Goal: Transaction & Acquisition: Obtain resource

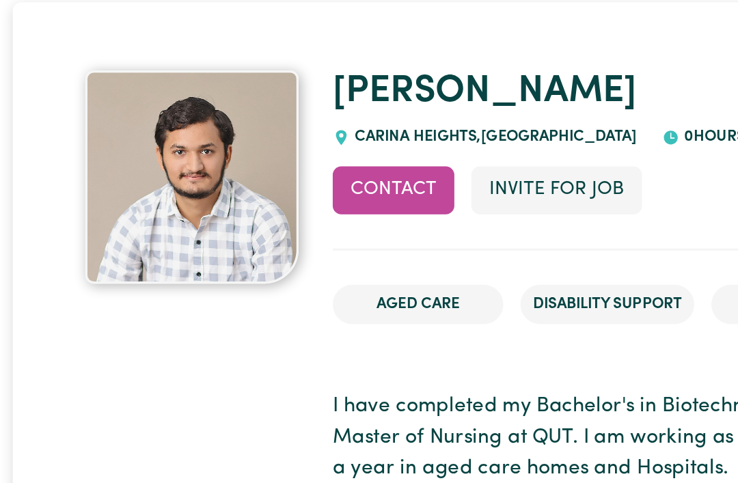
click at [264, 178] on button "Contact" at bounding box center [252, 167] width 78 height 30
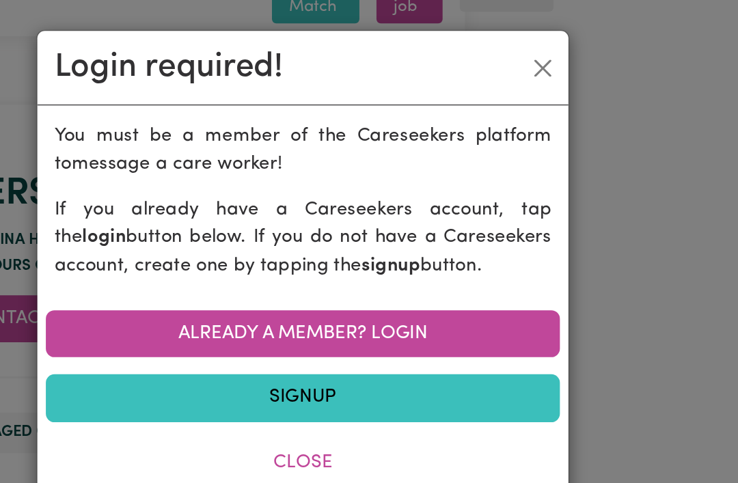
click at [277, 219] on link "Already a member? Login" at bounding box center [368, 214] width 329 height 30
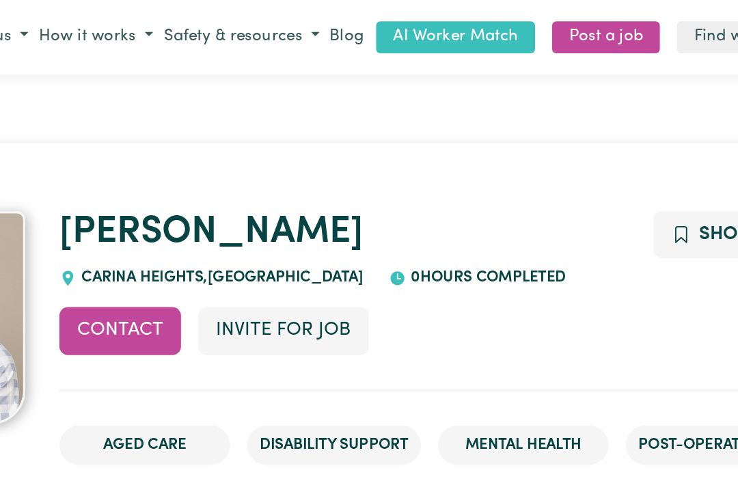
click at [302, 213] on button "Invite for Job" at bounding box center [356, 212] width 109 height 30
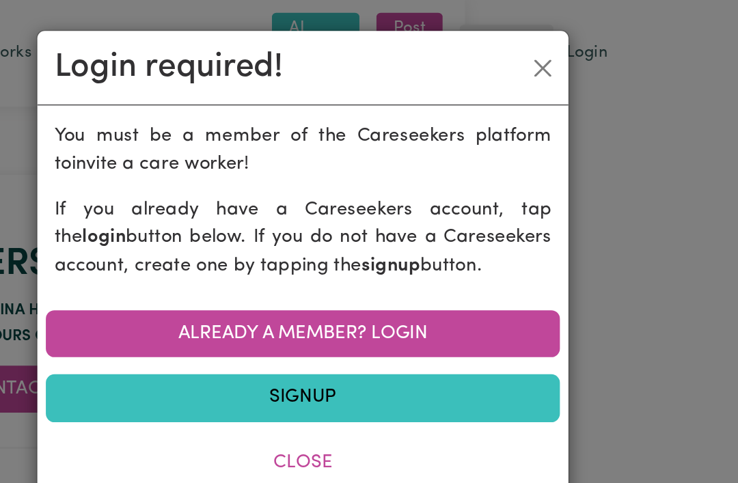
click at [272, 218] on link "Already a member? Login" at bounding box center [368, 214] width 329 height 30
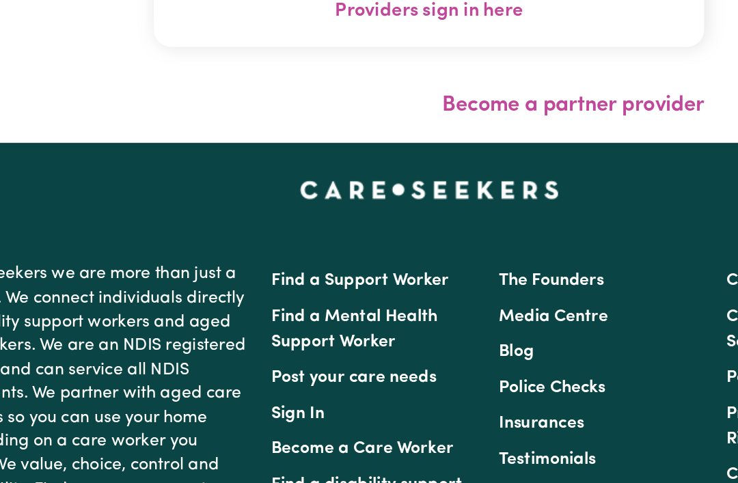
scroll to position [252, 0]
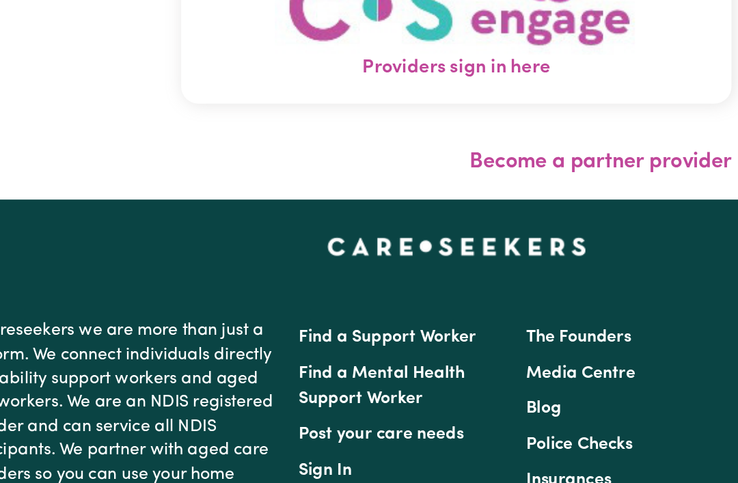
click at [268, 306] on link "Find a Support Worker" at bounding box center [325, 311] width 114 height 11
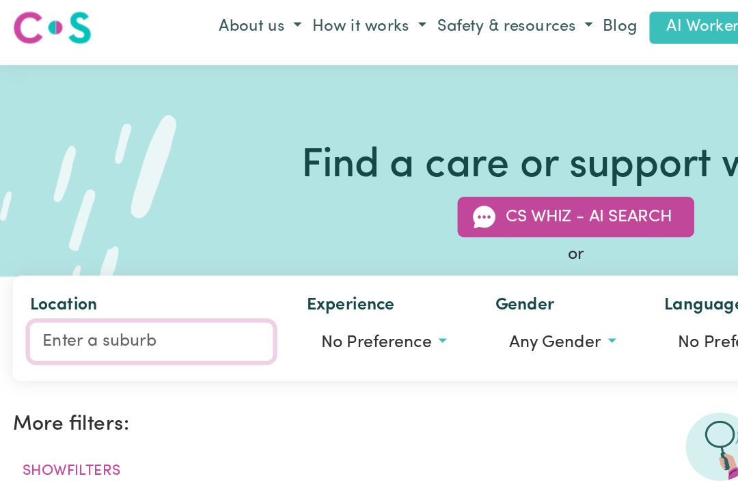
click at [107, 218] on input "Location" at bounding box center [97, 225] width 156 height 25
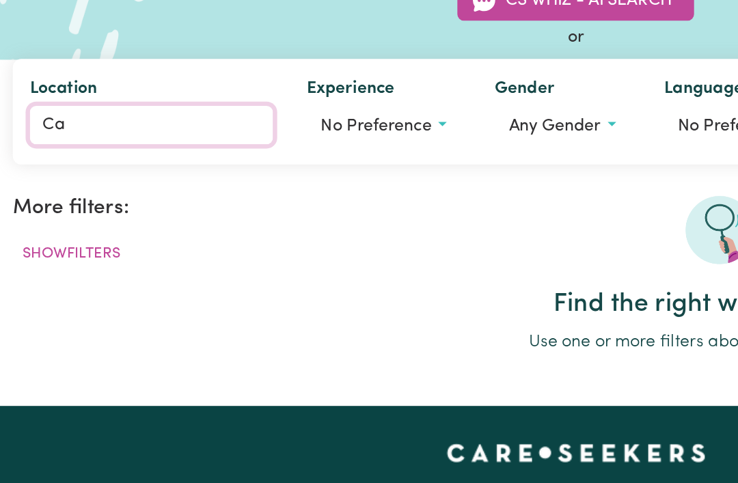
type input "Car"
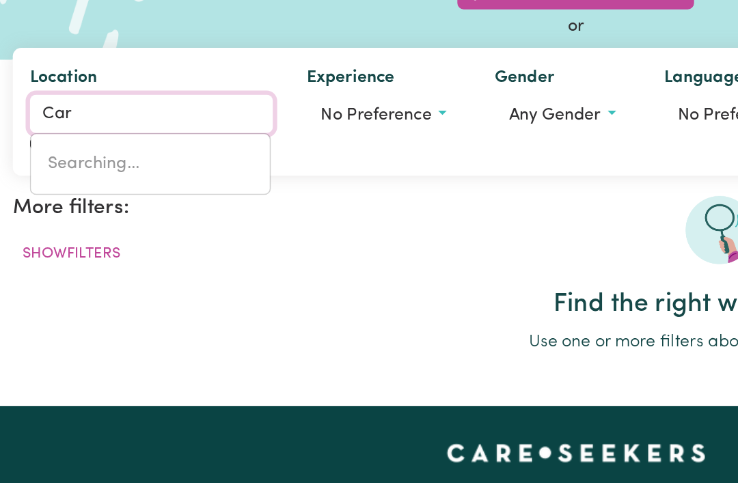
type input "CarABAN, [GEOGRAPHIC_DATA], 6041"
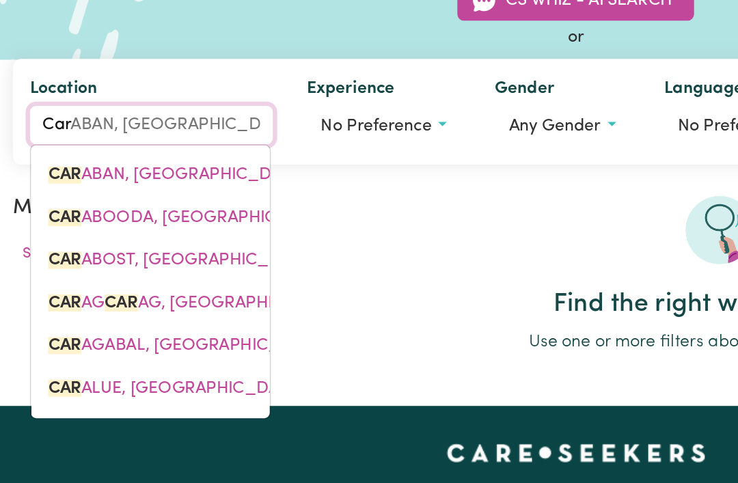
type input "Cari"
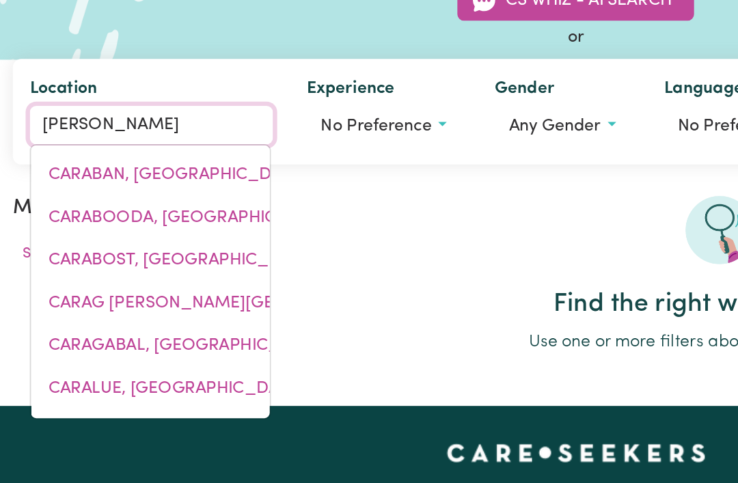
type input "CariNA, Queensland, 4152"
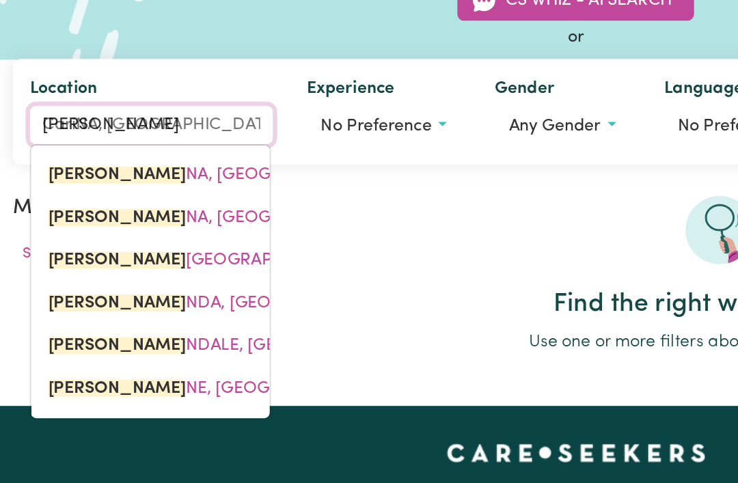
type input "Carin"
type input "CarinA, Queensland, 4152"
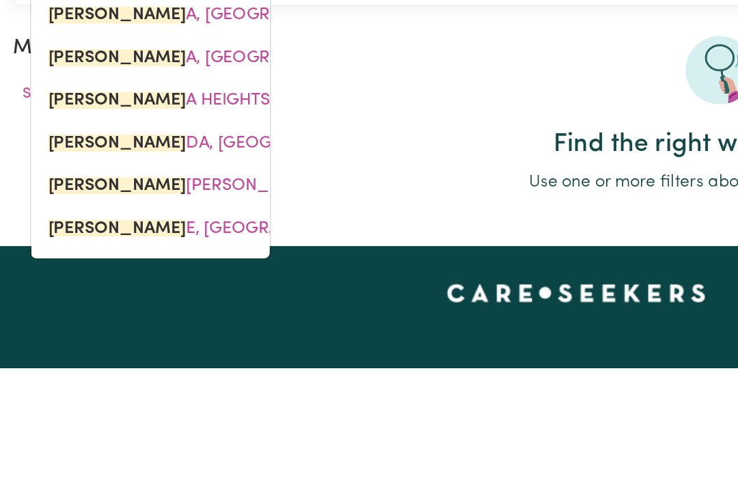
click at [148, 361] on span "CARIN DALE, Queensland, 4152" at bounding box center [190, 366] width 319 height 11
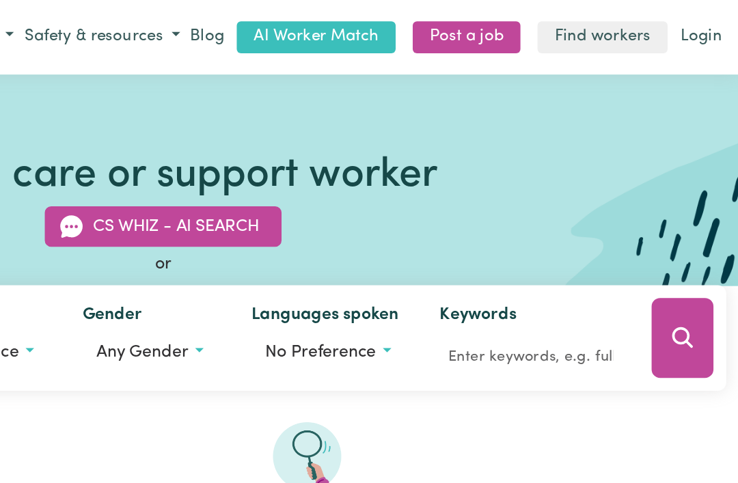
click at [609, 28] on link "Find workers" at bounding box center [650, 24] width 83 height 21
click at [698, 23] on link "Login" at bounding box center [714, 24] width 32 height 21
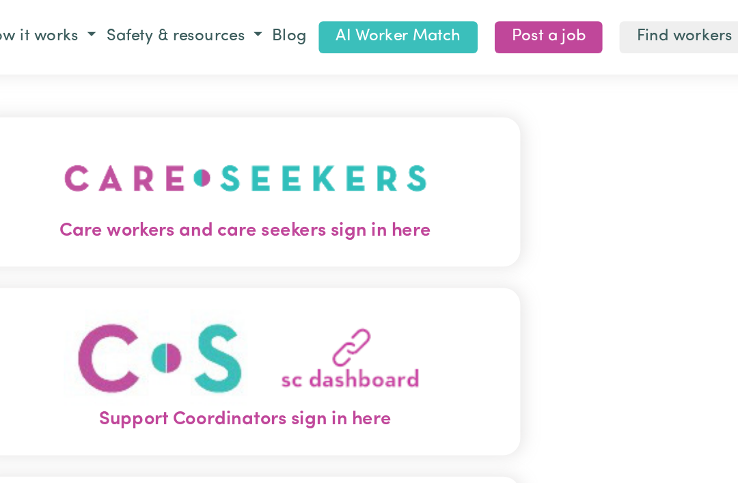
click at [239, 159] on button "Care workers and care seekers sign in here" at bounding box center [369, 123] width 353 height 96
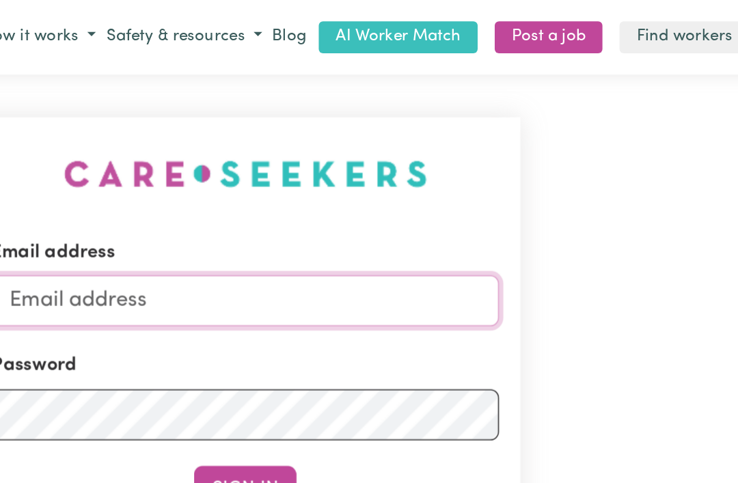
click at [260, 202] on input "Email address" at bounding box center [368, 192] width 325 height 33
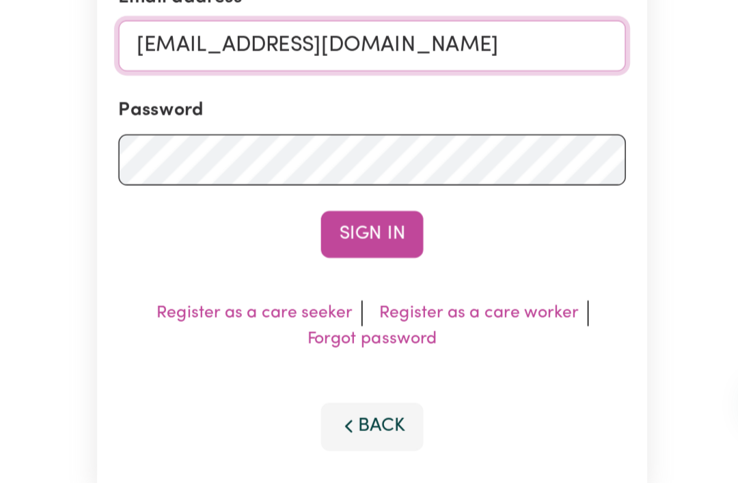
type input "lrbrich@bigpond.net.au"
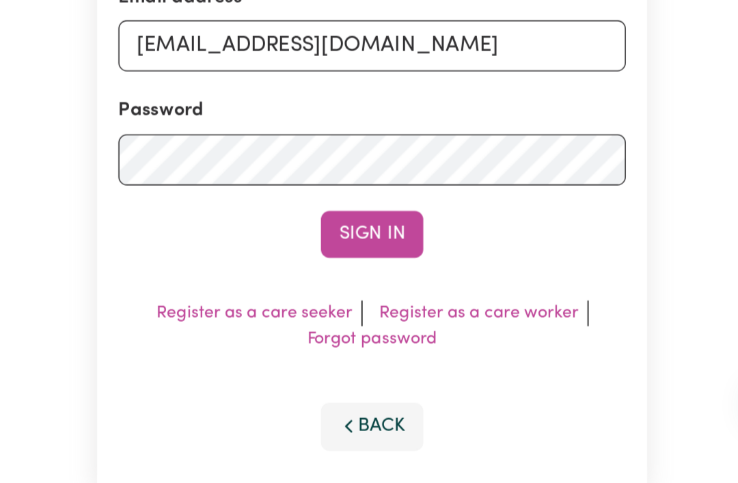
click at [336, 299] on button "Sign In" at bounding box center [369, 314] width 66 height 30
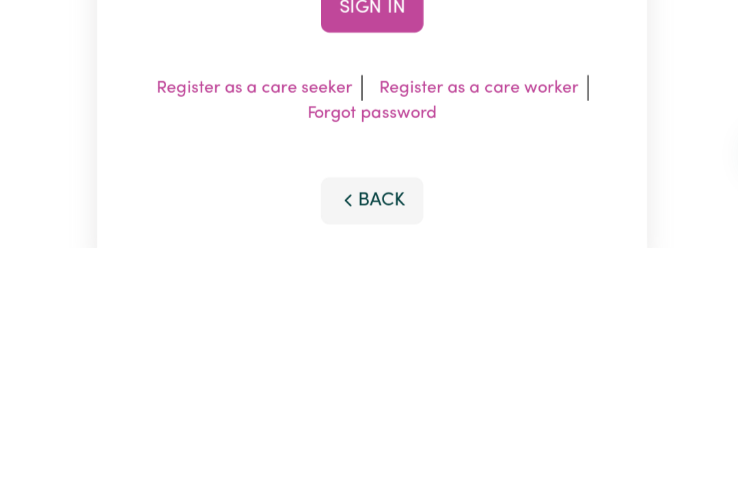
scroll to position [36, 0]
click at [327, 392] on link "Forgot password" at bounding box center [368, 397] width 83 height 11
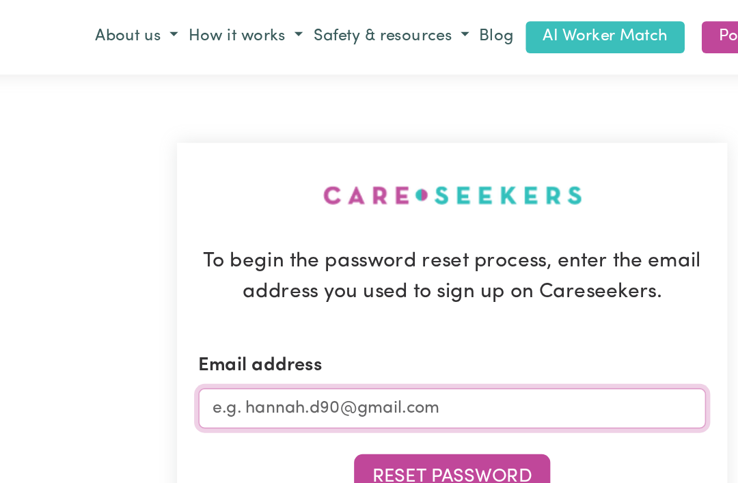
click at [298, 268] on input "Email address" at bounding box center [368, 262] width 325 height 26
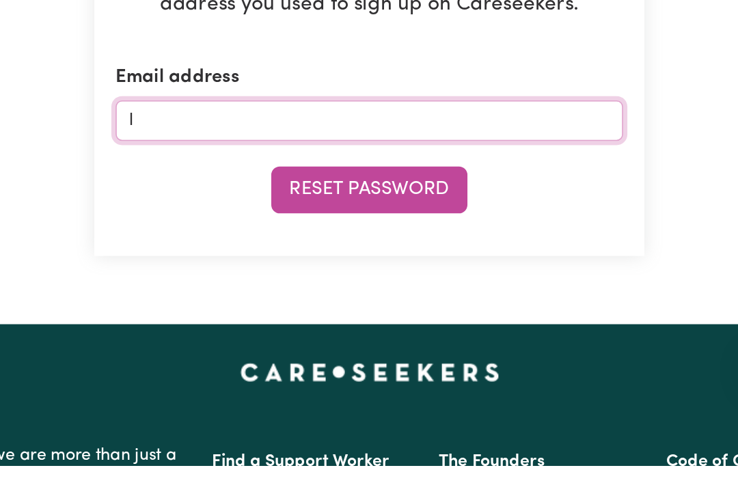
type input "lr"
type input "lrbrich@bigpond.net.au"
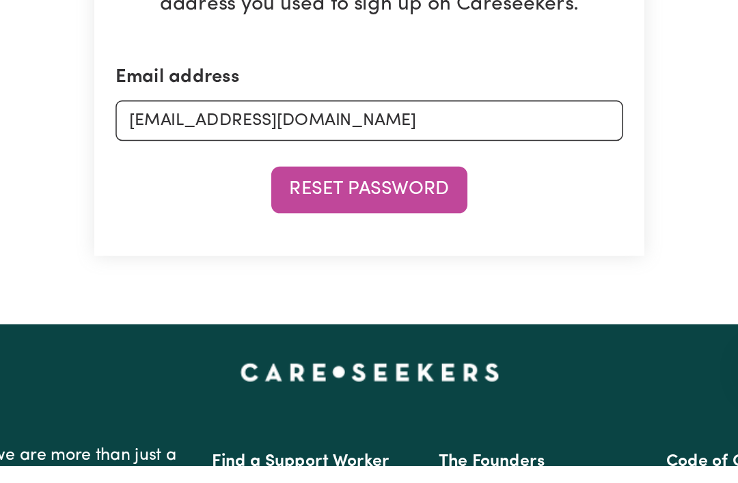
scroll to position [39, 0]
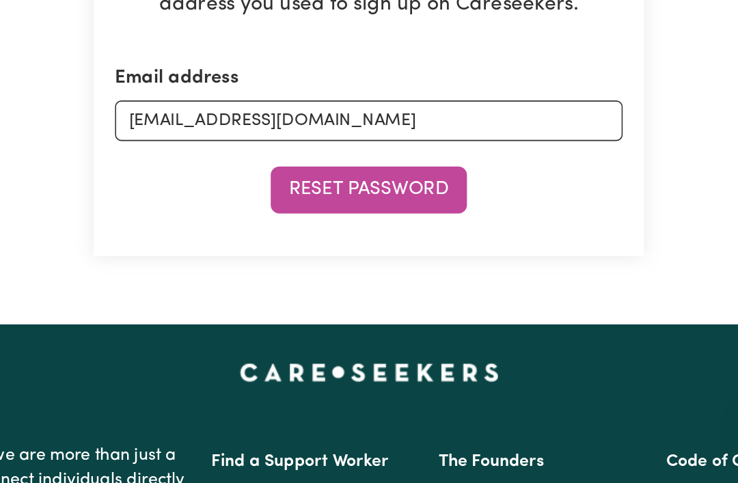
click at [306, 252] on button "Reset Password" at bounding box center [369, 267] width 126 height 30
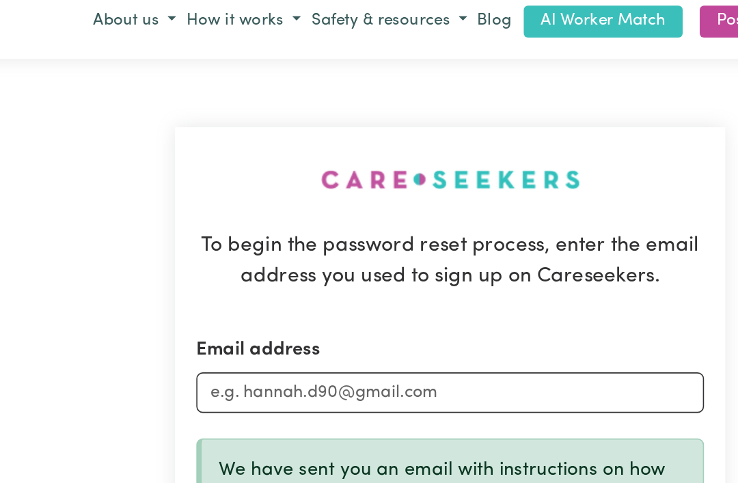
scroll to position [0, 0]
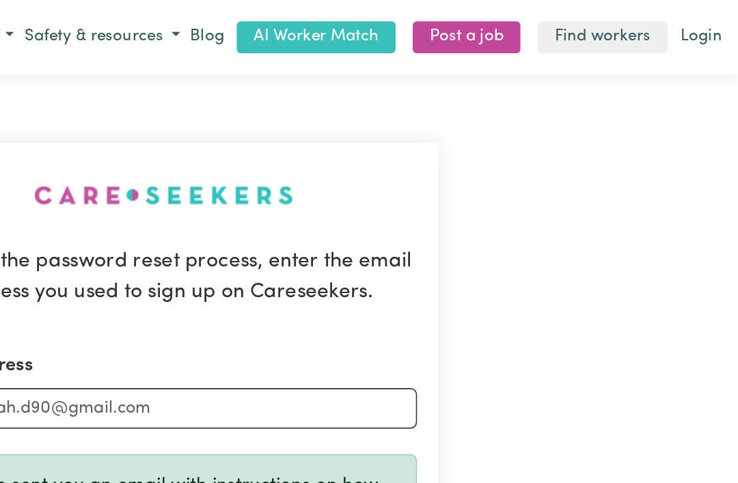
click at [698, 27] on link "Login" at bounding box center [714, 24] width 32 height 21
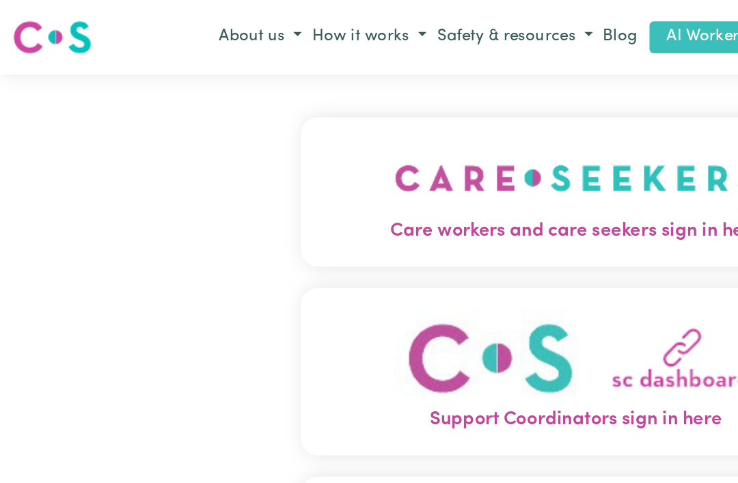
click at [319, 289] on button "Support Coordinators sign in here" at bounding box center [369, 238] width 353 height 107
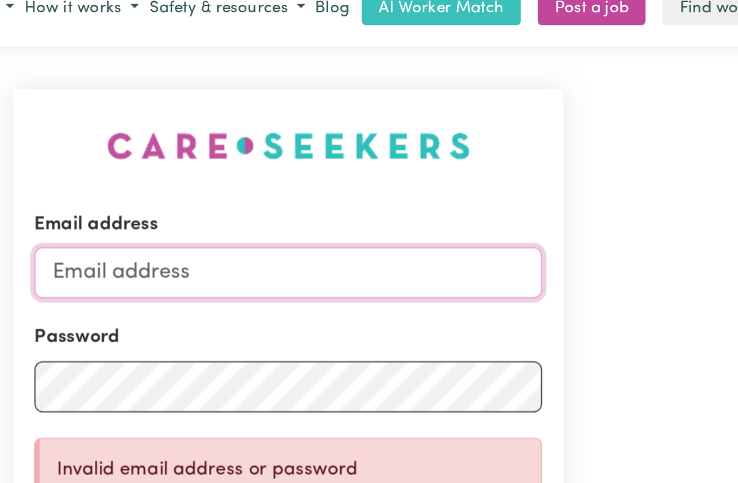
click at [317, 181] on input "Email address" at bounding box center [368, 192] width 325 height 33
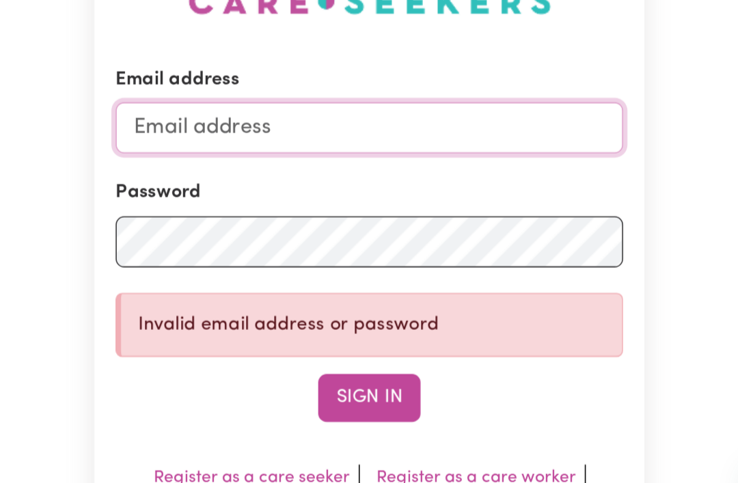
type input "lrbrich@bigpond.net.au"
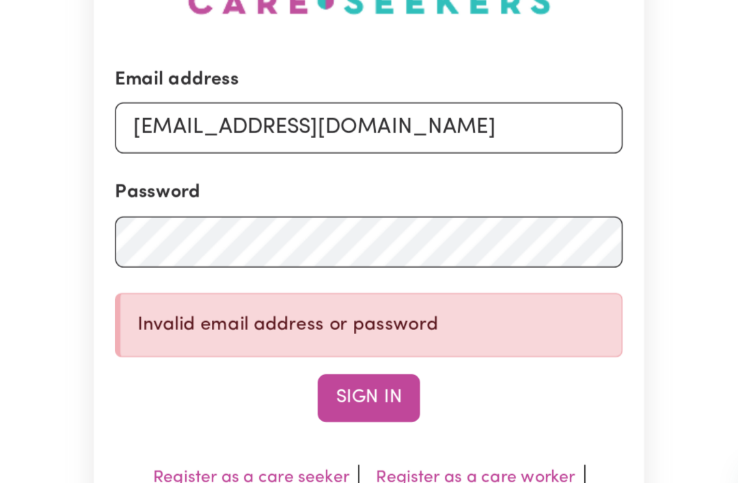
click at [336, 351] on button "Sign In" at bounding box center [369, 366] width 66 height 30
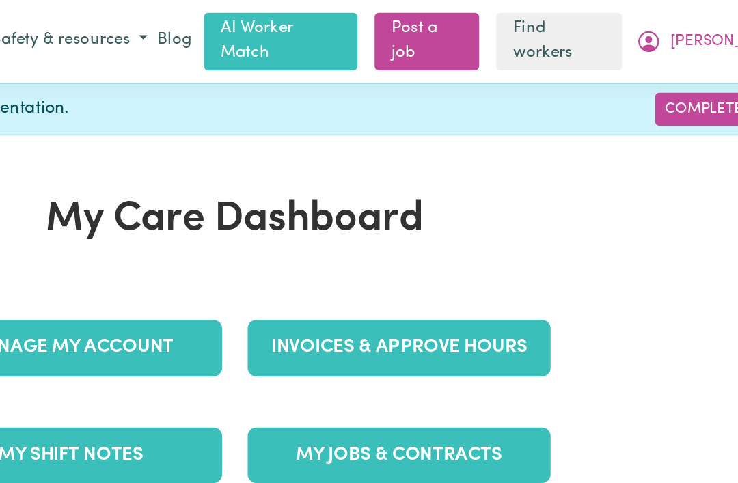
click at [537, 28] on link "Find workers" at bounding box center [577, 26] width 81 height 37
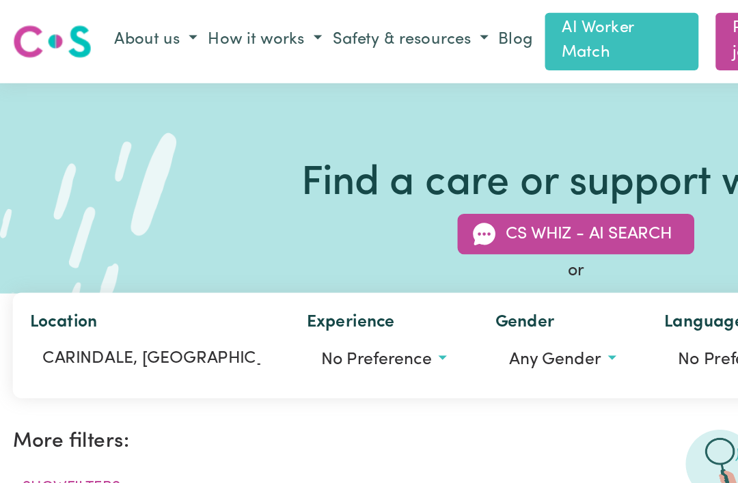
click at [275, 226] on span "No preference" at bounding box center [241, 231] width 71 height 11
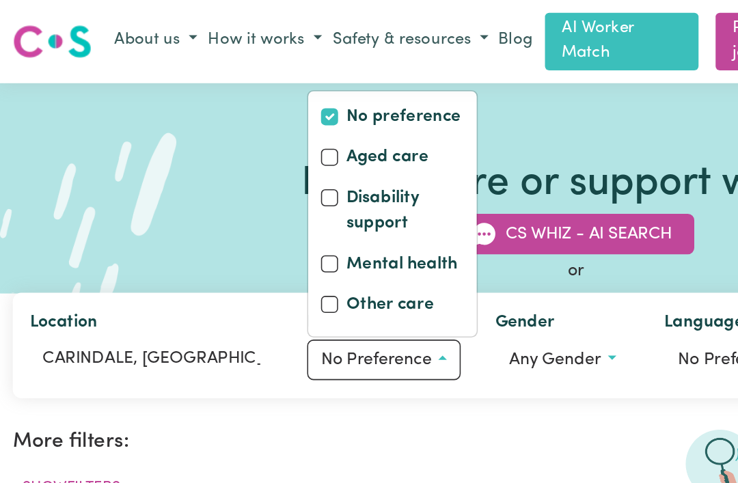
click at [214, 125] on input "Disability support" at bounding box center [211, 127] width 11 height 11
checkbox input "true"
checkbox input "false"
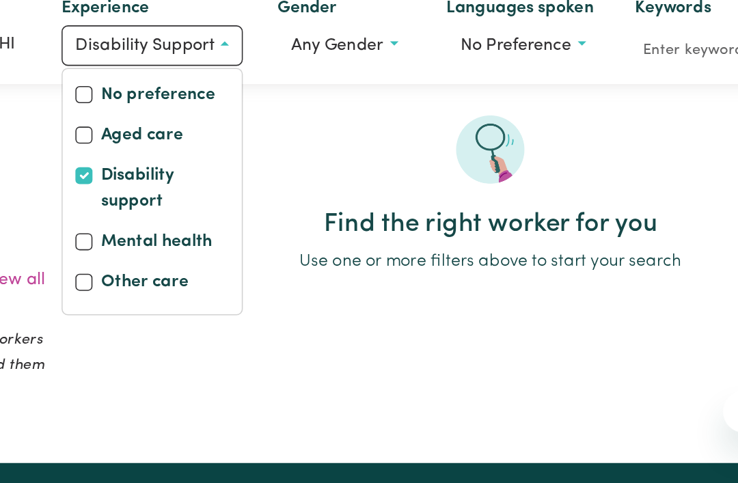
scroll to position [57, 0]
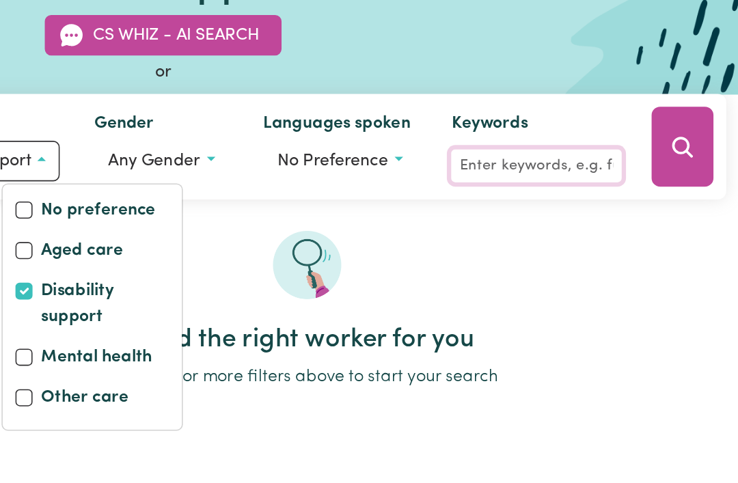
click at [554, 167] on input "Keywords" at bounding box center [608, 177] width 109 height 21
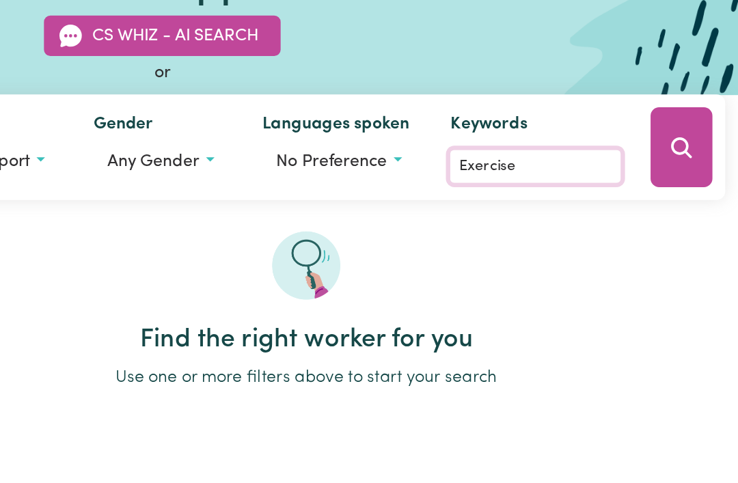
type input "Exercise"
click at [682, 139] on button "Search" at bounding box center [702, 164] width 40 height 51
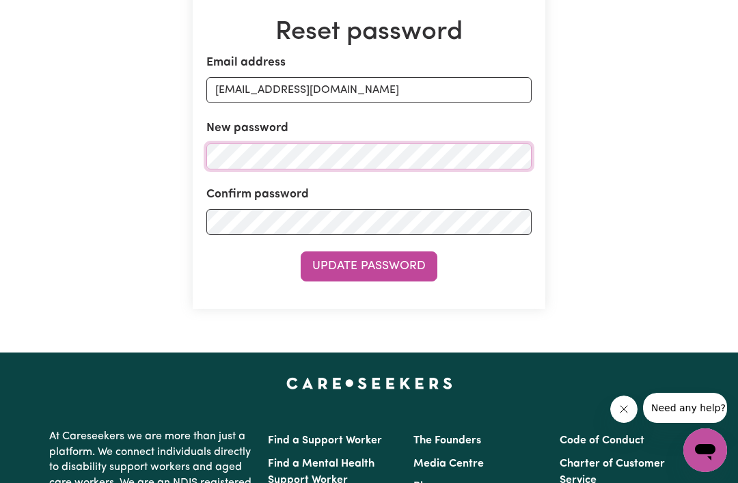
scroll to position [141, 0]
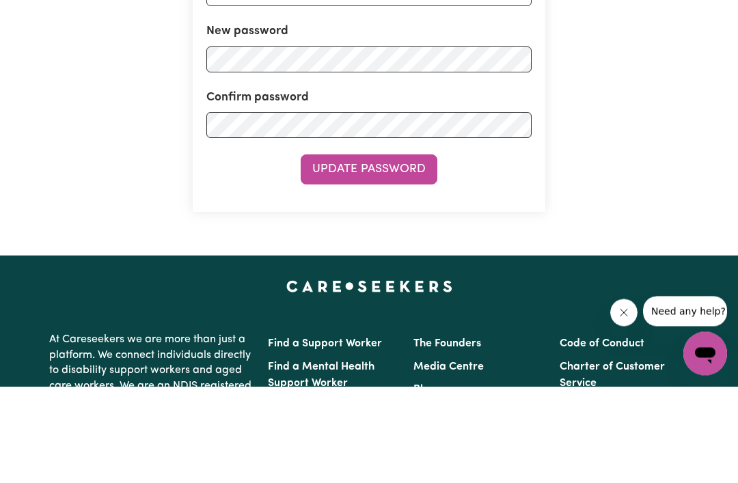
click at [418, 252] on button "Update Password" at bounding box center [369, 267] width 137 height 30
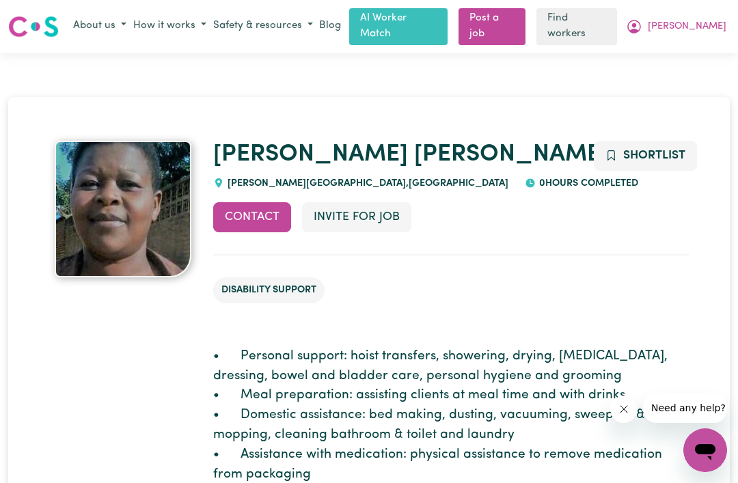
click at [617, 27] on link "Find workers" at bounding box center [577, 26] width 81 height 37
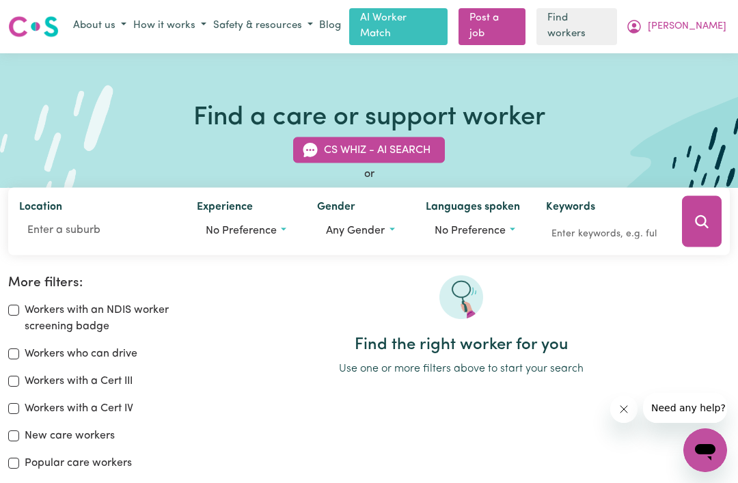
click at [617, 27] on link "Find workers" at bounding box center [577, 26] width 81 height 37
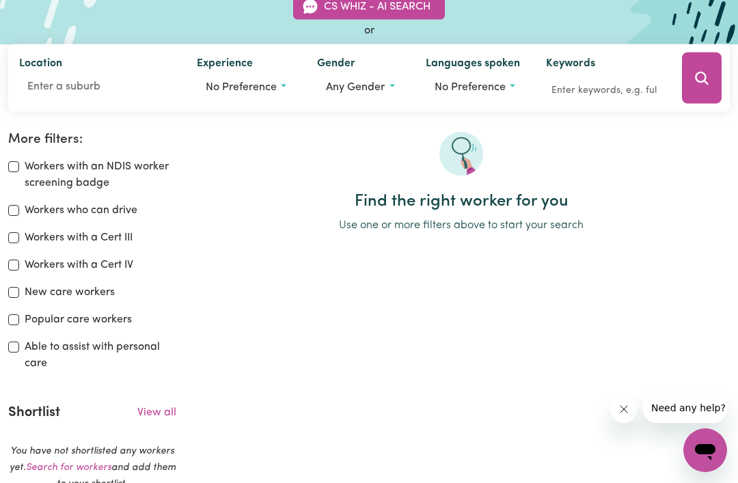
scroll to position [143, 0]
click at [16, 354] on div "Able to assist with personal care" at bounding box center [92, 356] width 168 height 33
click at [10, 352] on div "Able to assist with personal care" at bounding box center [92, 356] width 168 height 33
click at [30, 343] on label "Able to assist with personal care" at bounding box center [101, 355] width 152 height 33
click at [19, 343] on input "Able to assist with personal care" at bounding box center [13, 347] width 11 height 11
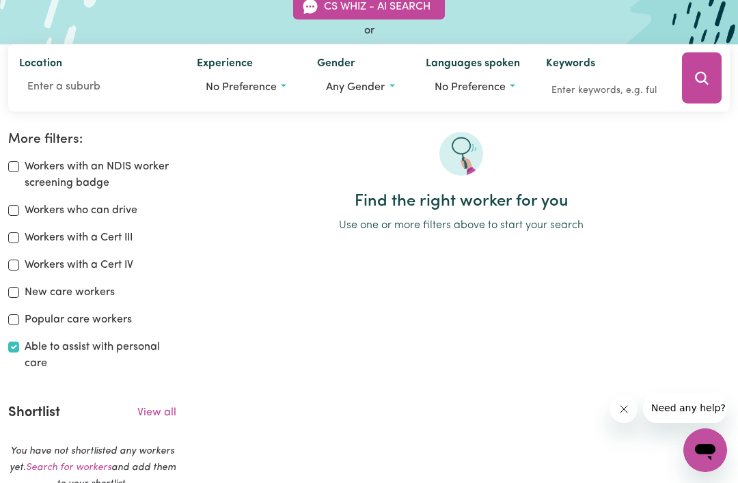
checkbox input "true"
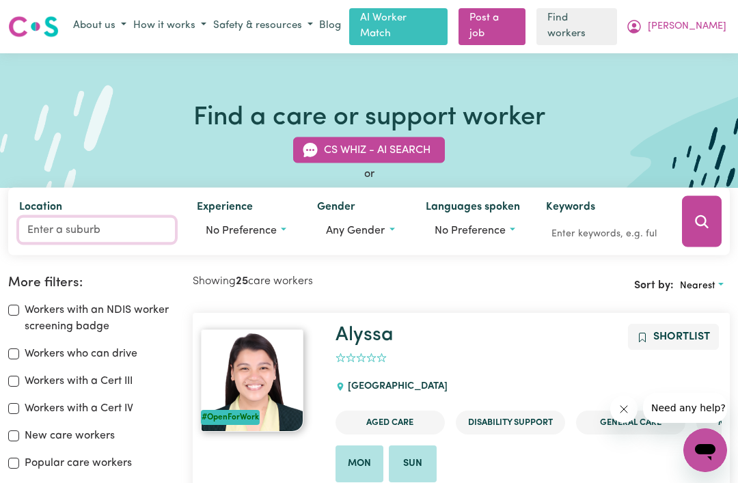
click at [122, 225] on input "Location" at bounding box center [97, 230] width 156 height 25
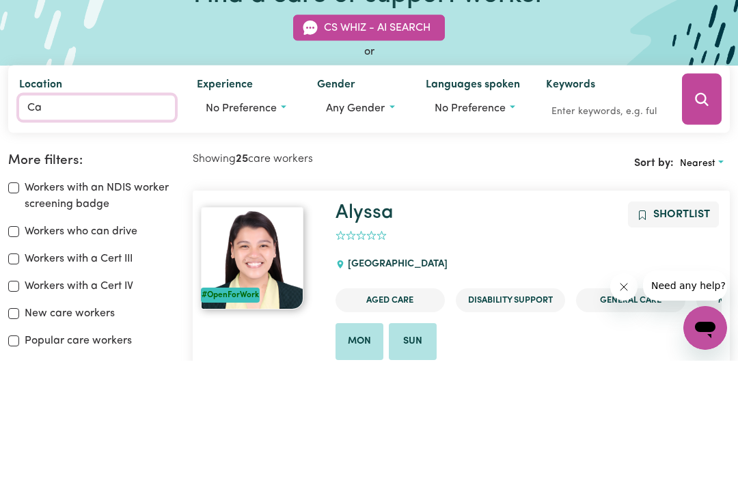
type input "Car"
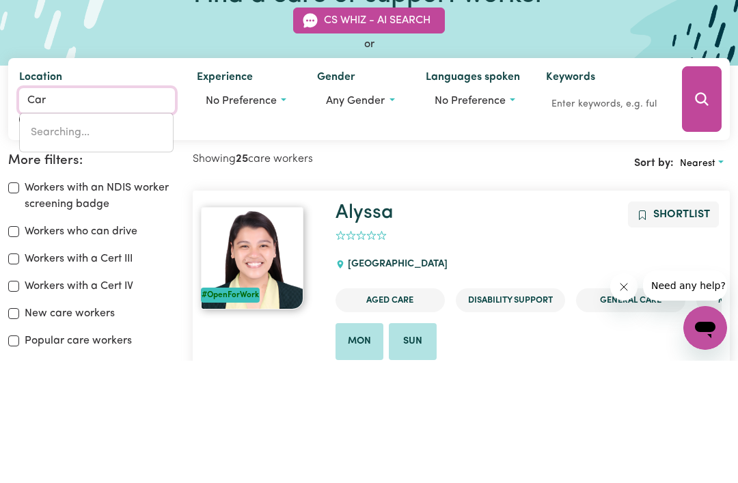
type input "CarABAN, [GEOGRAPHIC_DATA], 6041"
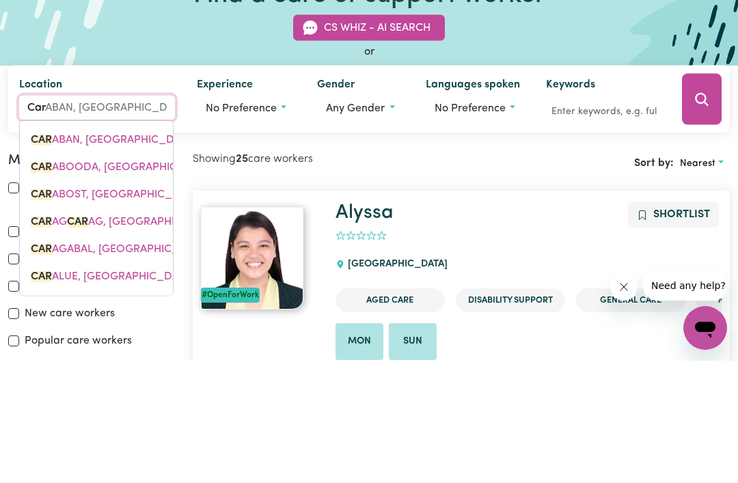
type input "Carindale"
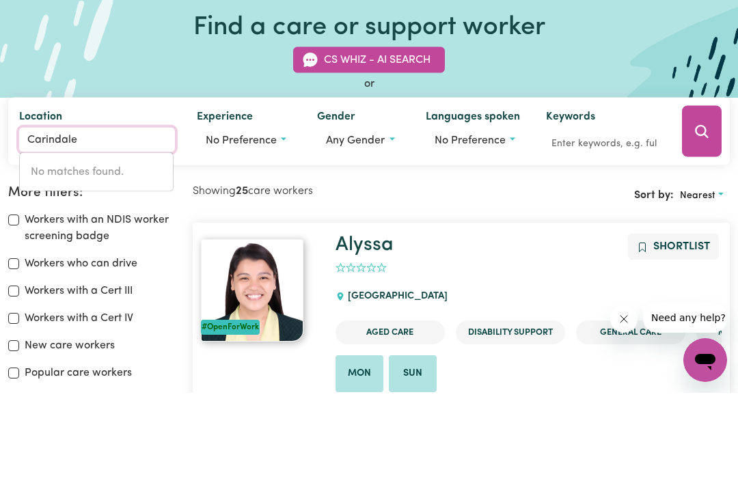
type input "Carindale"
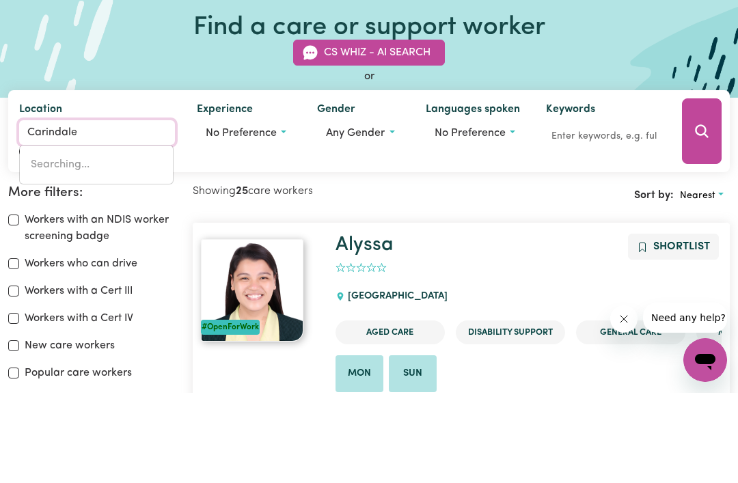
type input "Carindale, [GEOGRAPHIC_DATA], 4152"
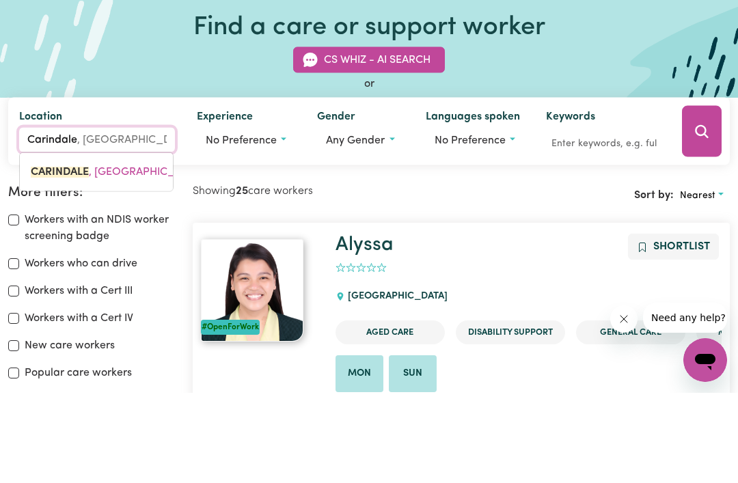
click at [150, 218] on input "Carindale" at bounding box center [97, 230] width 156 height 25
click at [149, 218] on input "Carindale" at bounding box center [97, 230] width 156 height 25
click at [149, 257] on span "CARINDALE , [GEOGRAPHIC_DATA], 4152" at bounding box center [131, 262] width 201 height 11
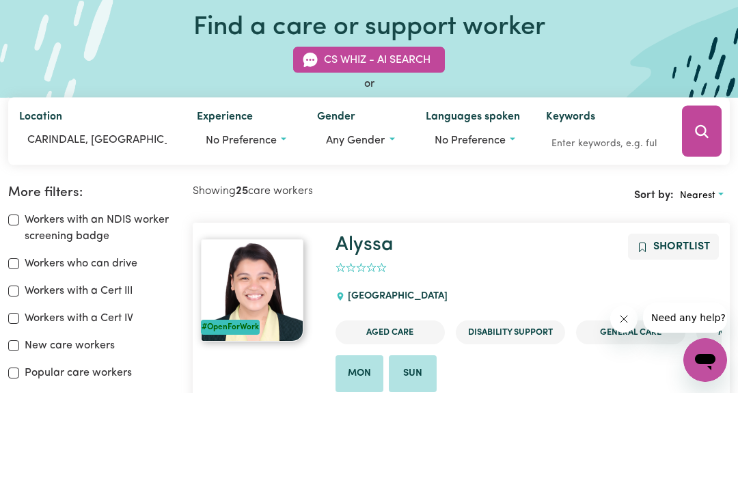
scroll to position [90, 0]
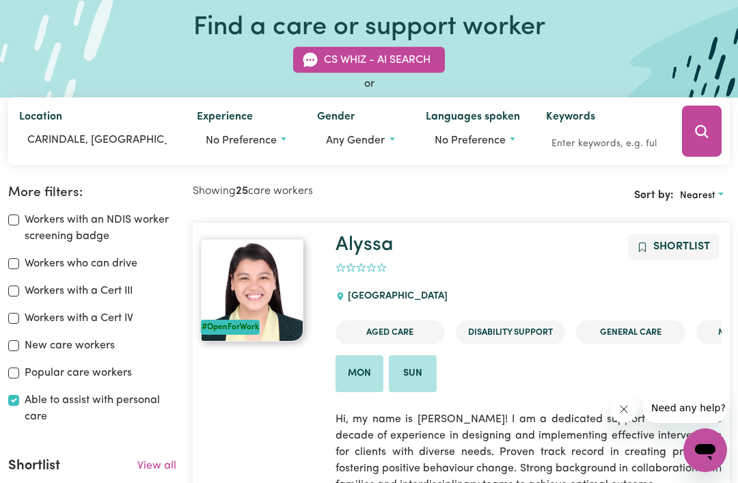
click at [688, 142] on button "Search" at bounding box center [702, 131] width 40 height 51
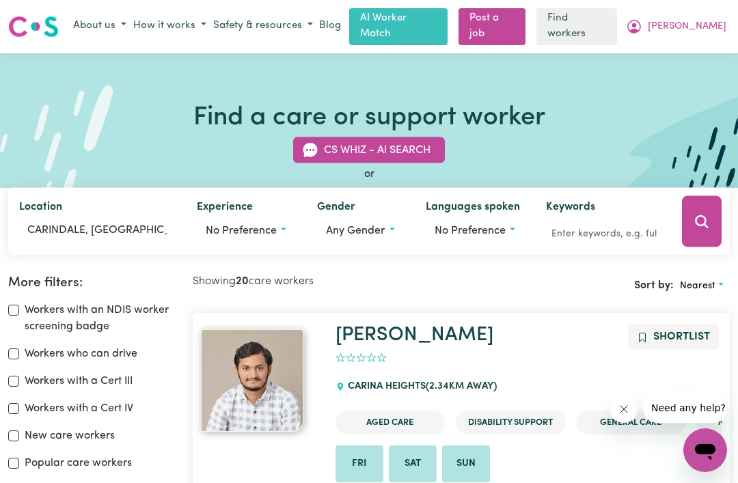
click at [494, 330] on link "[PERSON_NAME]" at bounding box center [415, 335] width 158 height 20
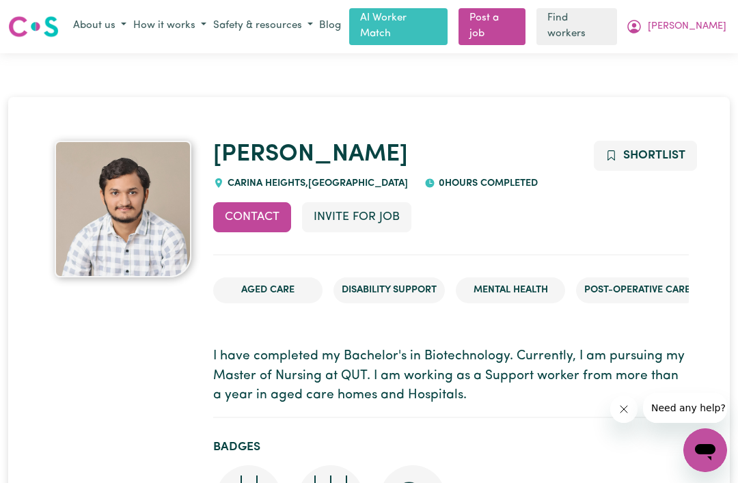
click at [266, 220] on button "Contact" at bounding box center [252, 217] width 78 height 30
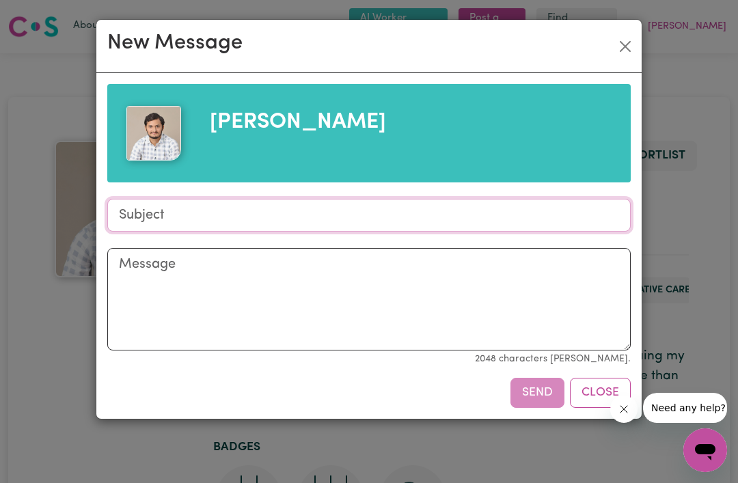
click at [299, 222] on input "Subject" at bounding box center [369, 215] width 524 height 33
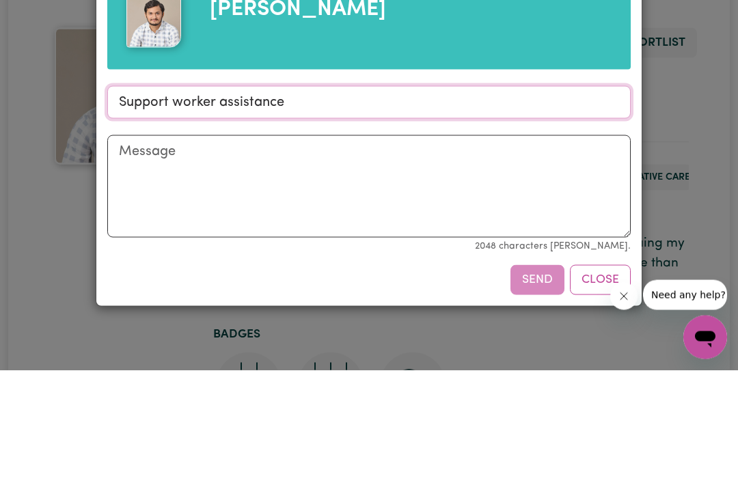
type input "Support worker assistance"
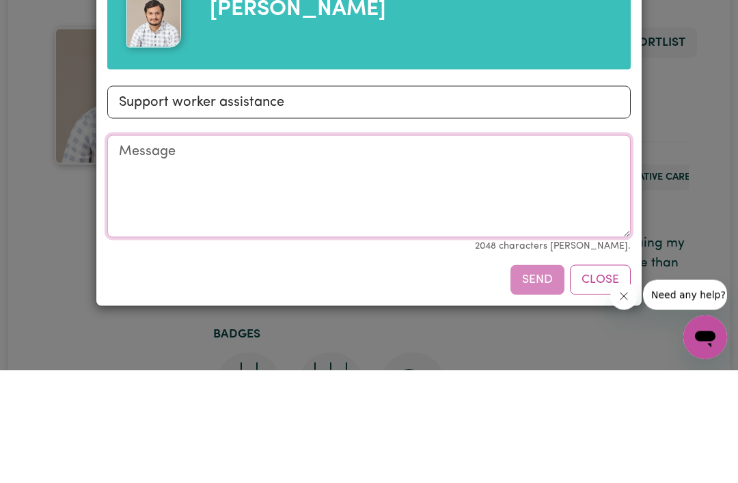
click at [250, 248] on textarea "Message" at bounding box center [369, 299] width 524 height 103
type textarea "Hi, I"
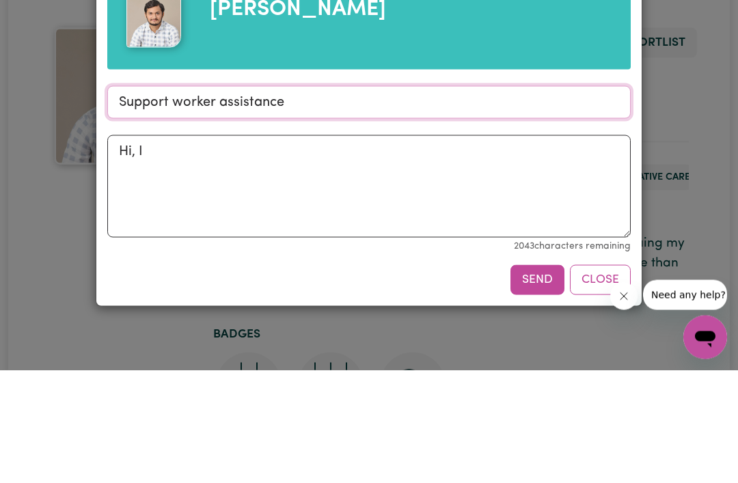
click at [380, 199] on input "Support worker assistance" at bounding box center [369, 215] width 524 height 33
type input "Support worker assistance request"
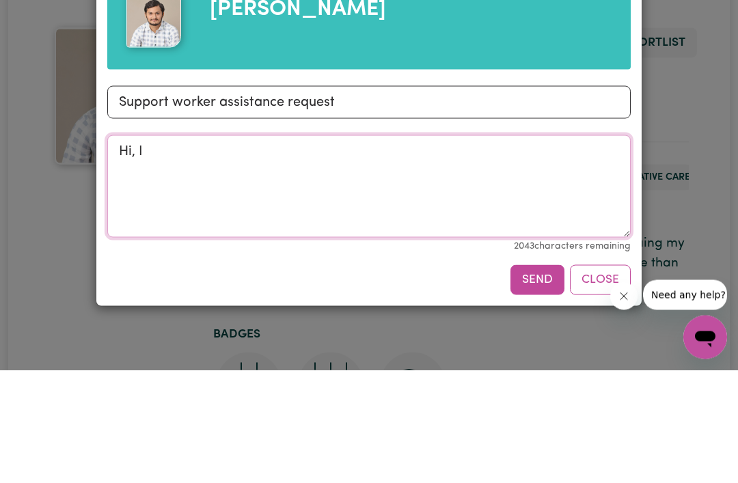
click at [225, 248] on textarea "Hi, I" at bounding box center [369, 299] width 524 height 103
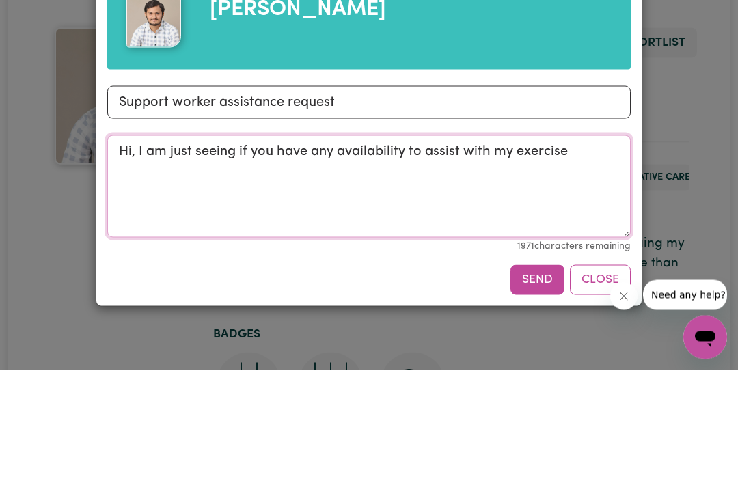
click at [461, 248] on textarea "Hi, I am just seeing if you have any availability to assist with my exercise" at bounding box center [369, 299] width 524 height 103
click at [605, 248] on textarea "Hi, I am just seeing if you have any availability to assist me with my exercise" at bounding box center [369, 299] width 524 height 103
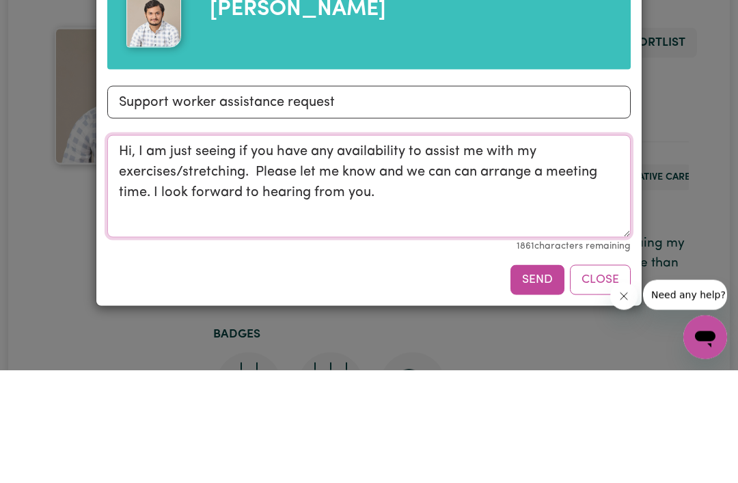
click at [462, 248] on textarea "Hi, I am just seeing if you have any availability to assist me with my exercise…" at bounding box center [369, 299] width 524 height 103
click at [405, 248] on textarea "Hi, I am just seeing if you have any availability to assist me with my exercise…" at bounding box center [369, 299] width 524 height 103
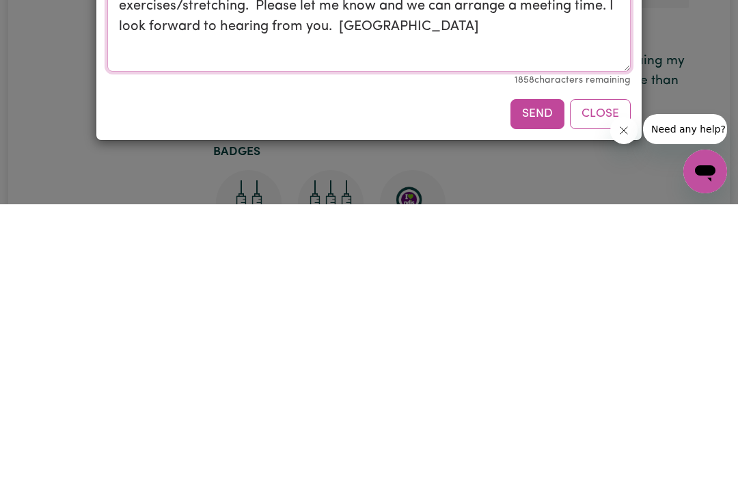
scroll to position [20, 0]
type textarea "Hi, I am just seeing if you have any availability to assist me with my exercise…"
click at [527, 378] on button "Send" at bounding box center [538, 393] width 54 height 30
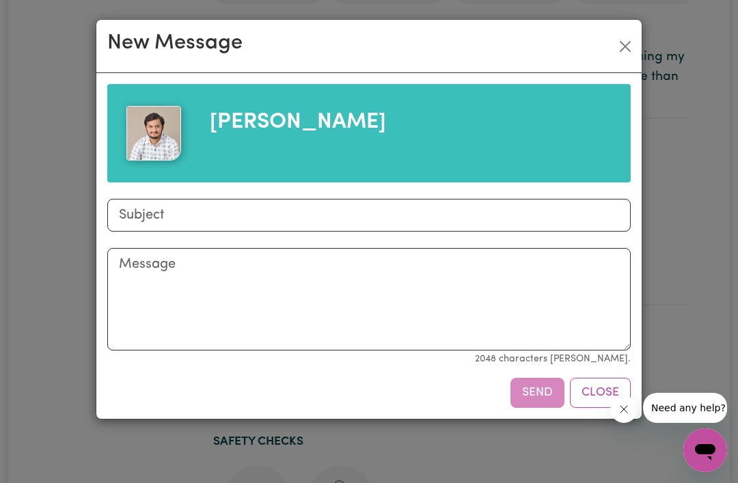
click at [617, 55] on button "Close" at bounding box center [626, 47] width 22 height 22
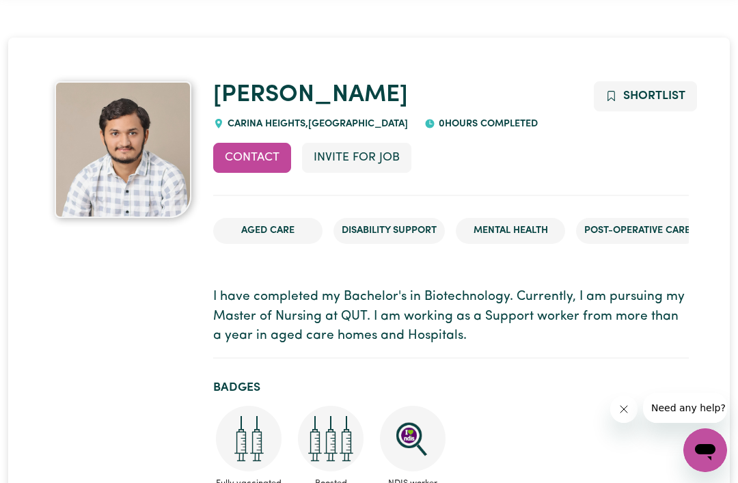
scroll to position [0, 0]
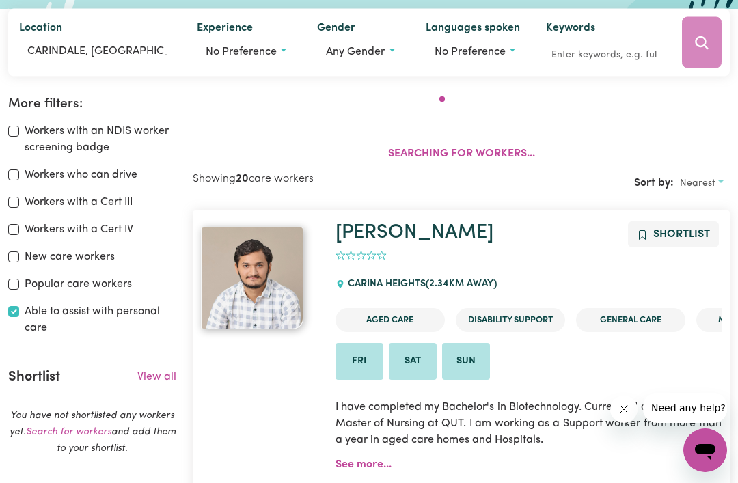
scroll to position [226, 0]
